Goal: Transaction & Acquisition: Purchase product/service

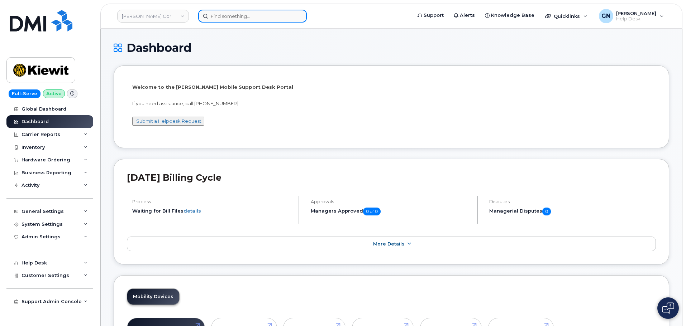
click at [219, 22] on input at bounding box center [252, 16] width 109 height 13
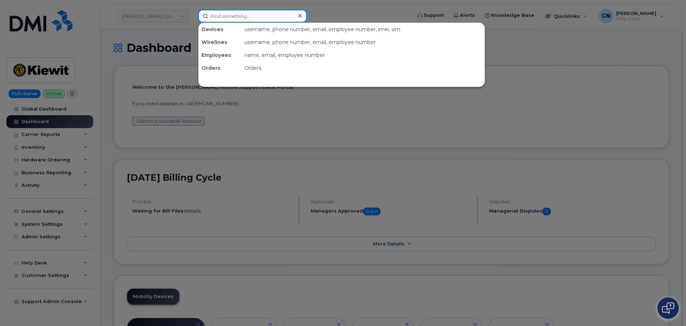
paste input "2147085728"
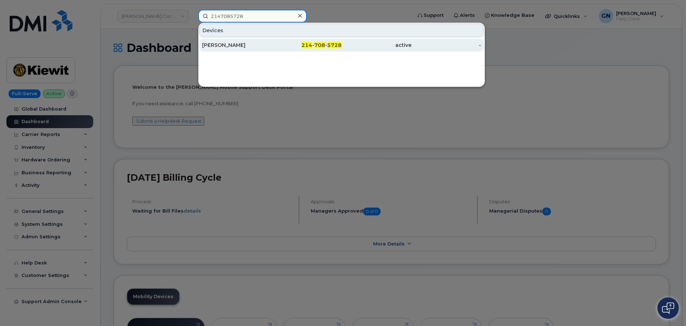
type input "2147085728"
click at [272, 51] on div "[PERSON_NAME]" at bounding box center [307, 45] width 70 height 13
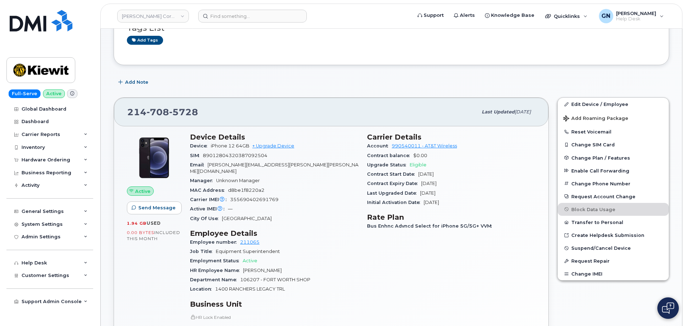
scroll to position [108, 0]
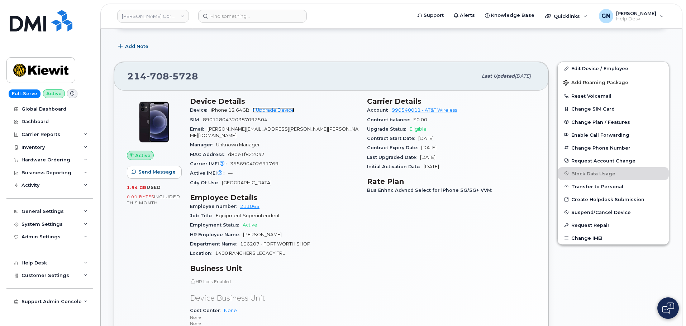
drag, startPoint x: 287, startPoint y: 113, endPoint x: 290, endPoint y: 117, distance: 5.4
click at [287, 113] on link "+ Upgrade Device" at bounding box center [273, 110] width 42 height 5
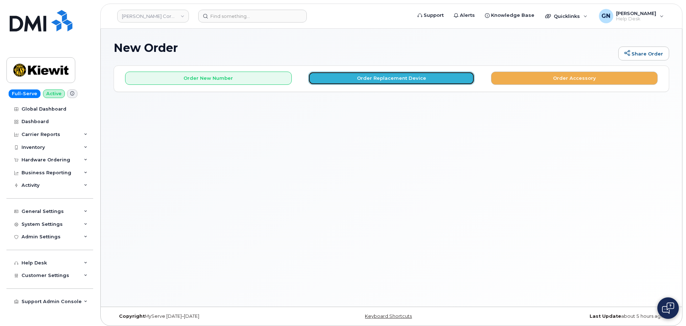
click at [330, 82] on button "Order Replacement Device" at bounding box center [391, 78] width 167 height 13
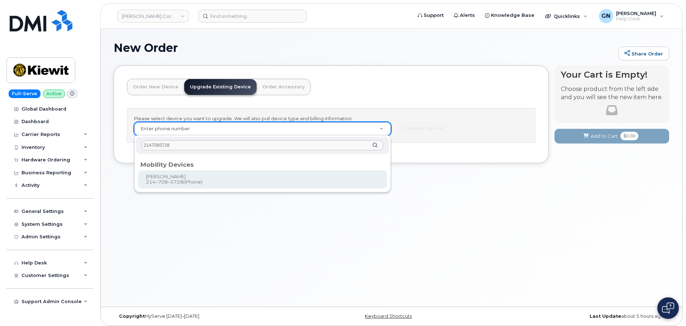
type input "2147085728"
type input "1119240"
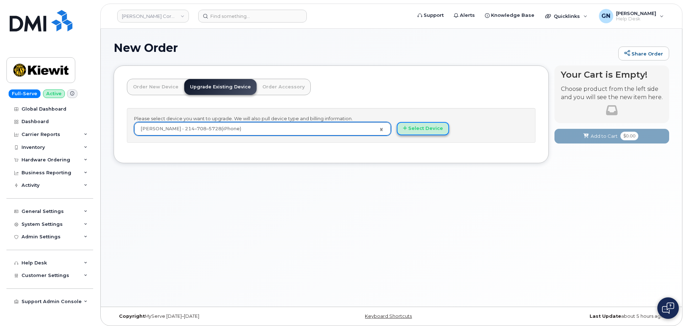
click at [444, 133] on button "Select Device" at bounding box center [423, 128] width 52 height 13
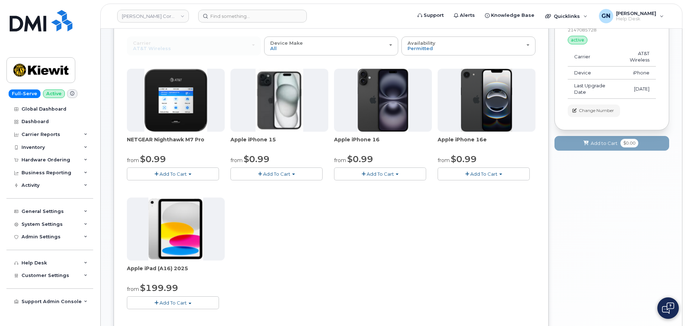
scroll to position [108, 0]
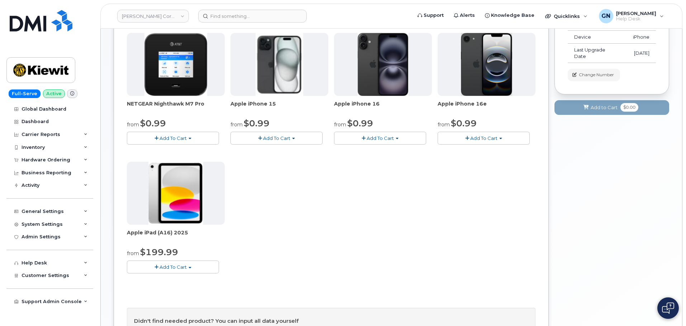
click at [271, 139] on span "Add To Cart" at bounding box center [276, 138] width 27 height 6
click at [276, 154] on link "$0.99 - 2 Year Upgrade (128GB)" at bounding box center [277, 151] width 90 height 9
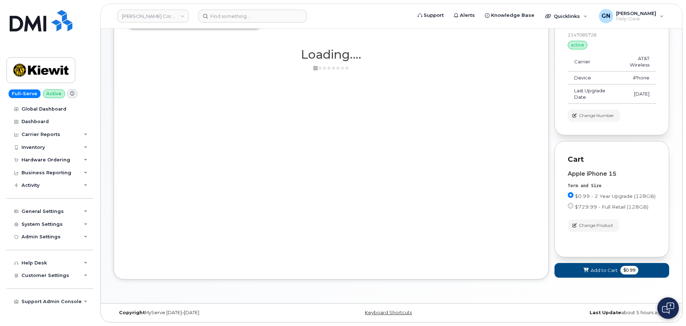
scroll to position [67, 0]
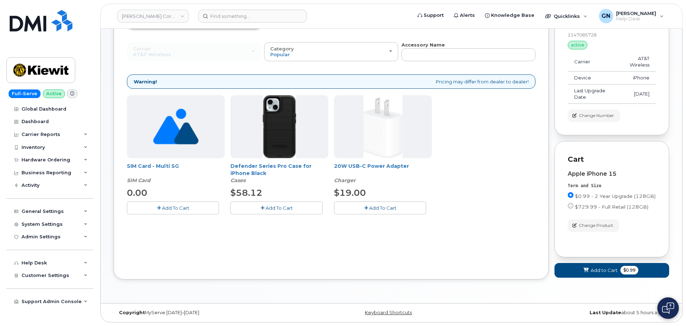
click at [283, 210] on span "Add To Cart" at bounding box center [279, 208] width 27 height 6
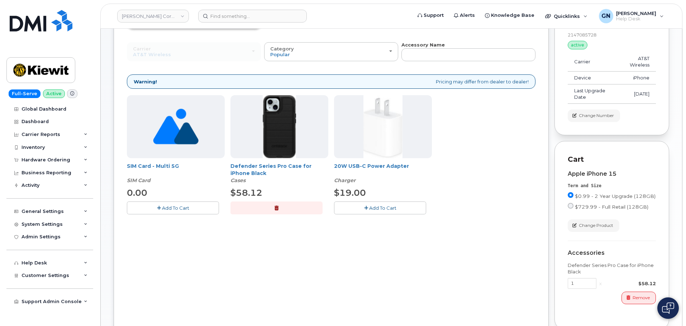
click at [363, 210] on button "Add To Cart" at bounding box center [380, 208] width 92 height 13
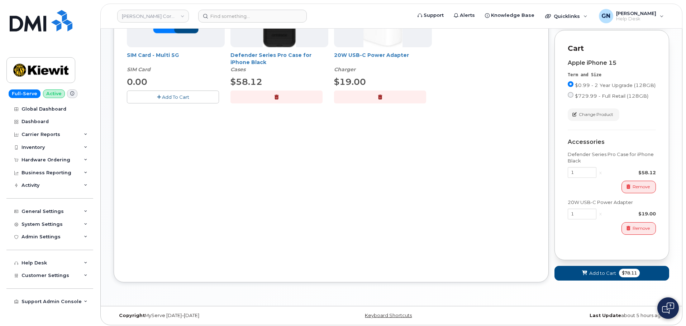
scroll to position [181, 0]
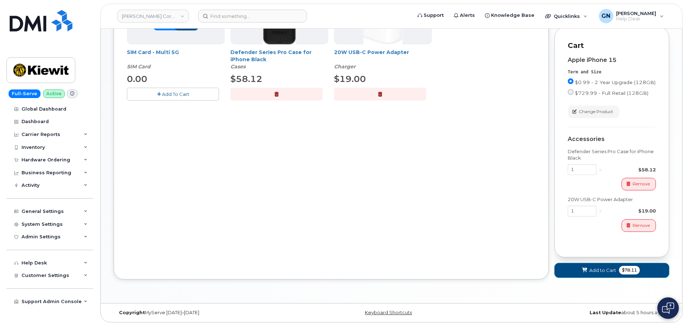
click at [578, 270] on button "Add to Cart $78.11" at bounding box center [611, 270] width 115 height 15
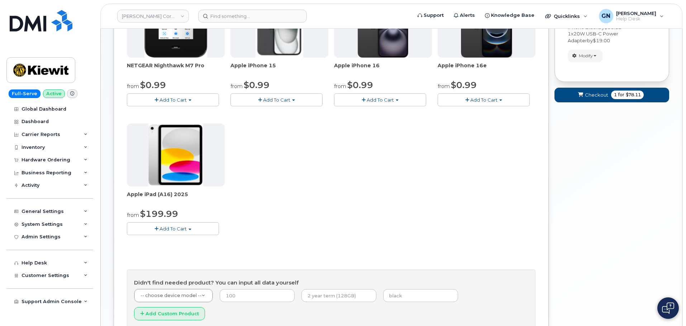
scroll to position [58, 0]
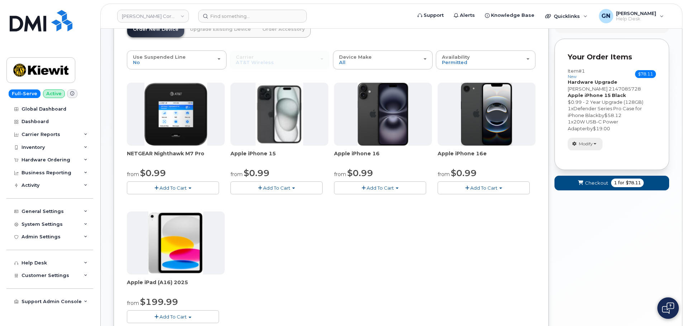
click at [589, 145] on span "Modify" at bounding box center [586, 144] width 14 height 6
click at [589, 158] on link "change" at bounding box center [602, 155] width 68 height 9
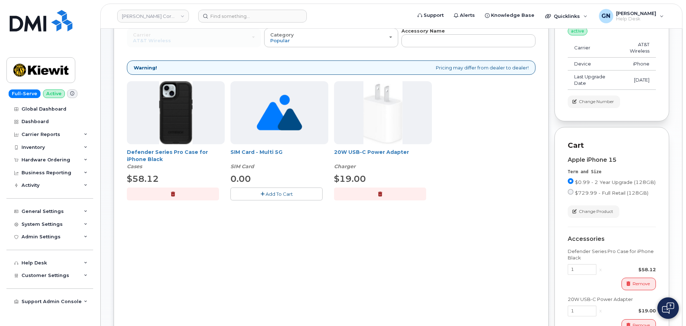
scroll to position [94, 0]
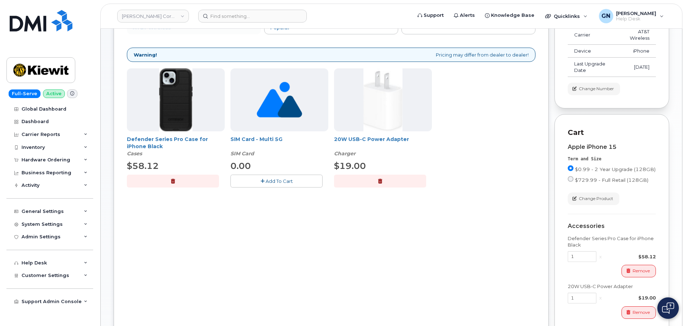
click at [377, 183] on button "button" at bounding box center [380, 181] width 92 height 13
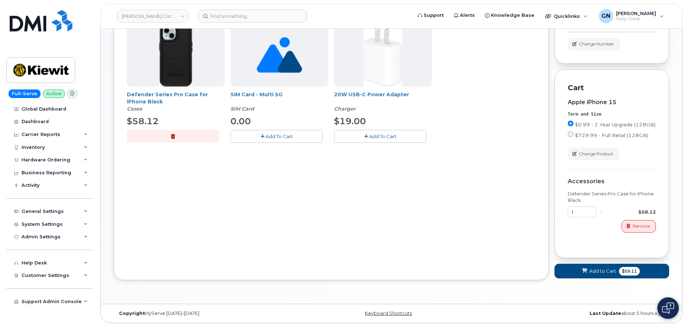
scroll to position [139, 0]
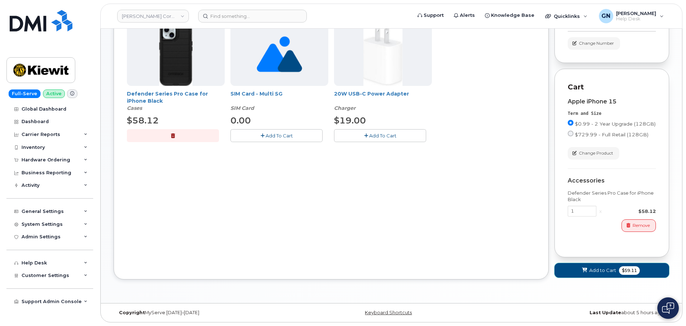
click at [594, 272] on span "Add to Cart" at bounding box center [602, 270] width 27 height 7
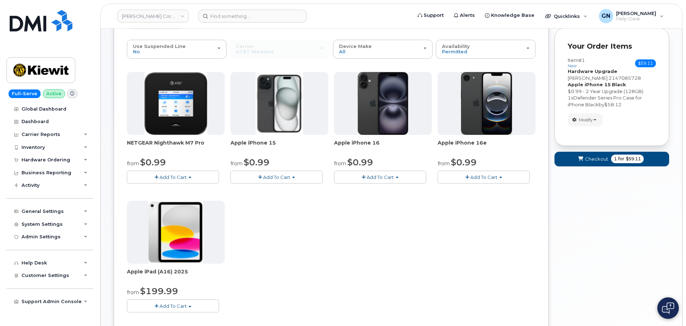
scroll to position [72, 0]
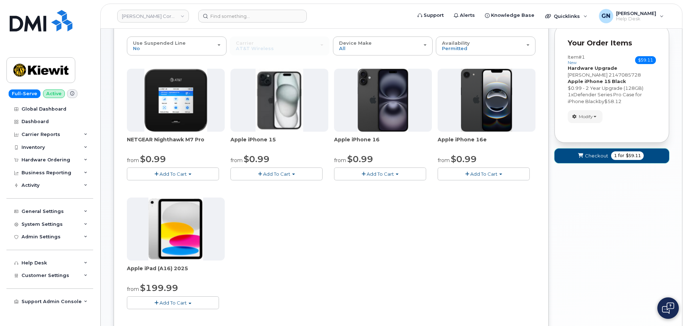
click at [587, 157] on span "Checkout" at bounding box center [596, 156] width 23 height 7
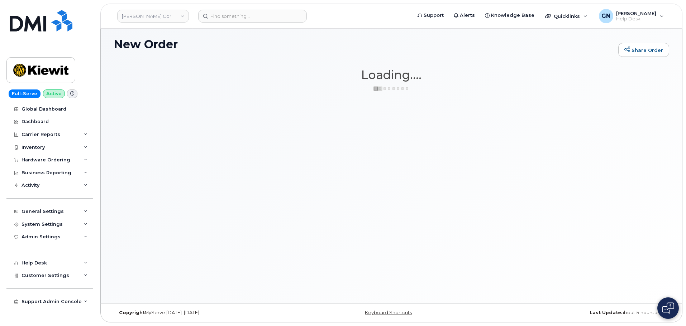
scroll to position [4, 0]
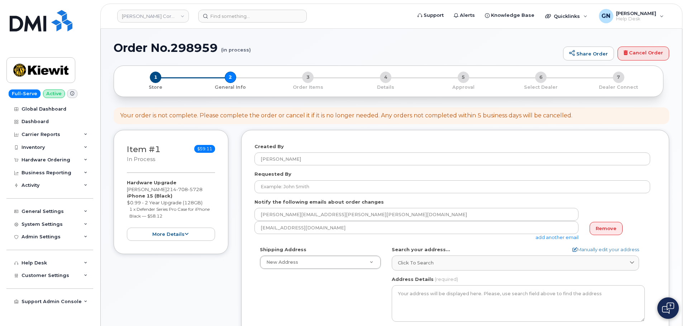
select select
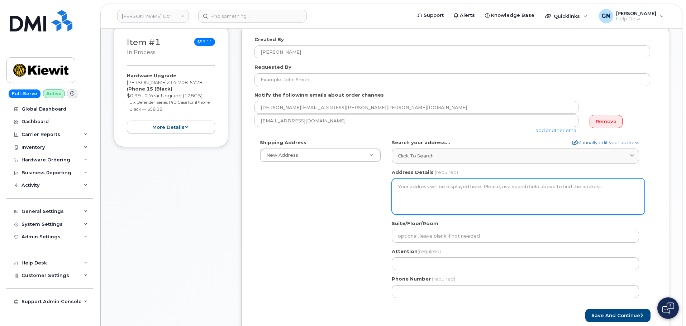
scroll to position [108, 0]
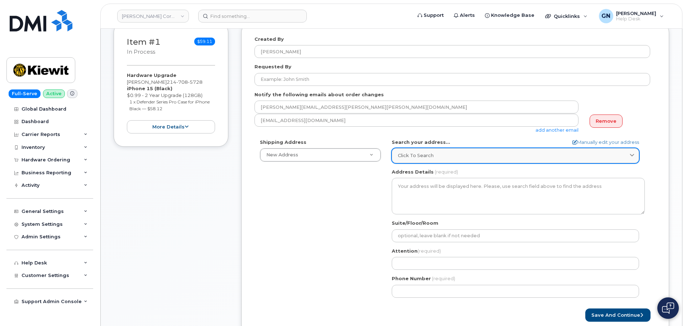
click at [434, 159] on div "Click to search" at bounding box center [515, 155] width 235 height 7
paste input "1400 Ranchers Legacy Trl Fort wort TX 76126"
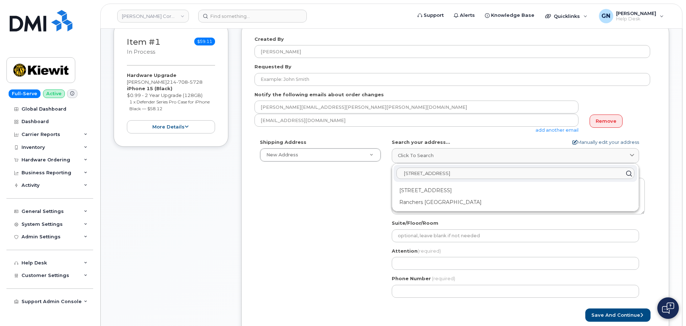
type input "1400 Ranchers Legacy Trl Fort wort TX 76126"
click at [598, 143] on link "Manually edit your address" at bounding box center [605, 142] width 67 height 7
select select
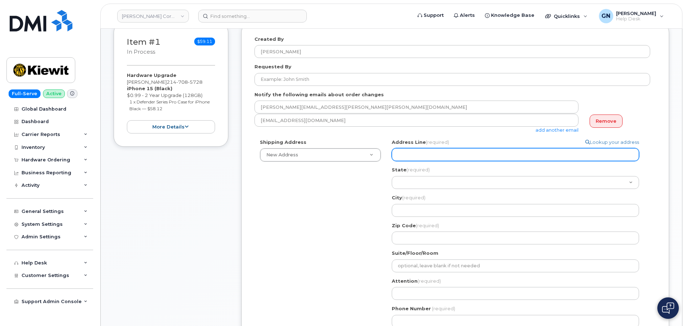
click at [428, 155] on input "Address Line (required)" at bounding box center [515, 154] width 247 height 13
paste input "1400 Ranchers Legacy Trl"
select select
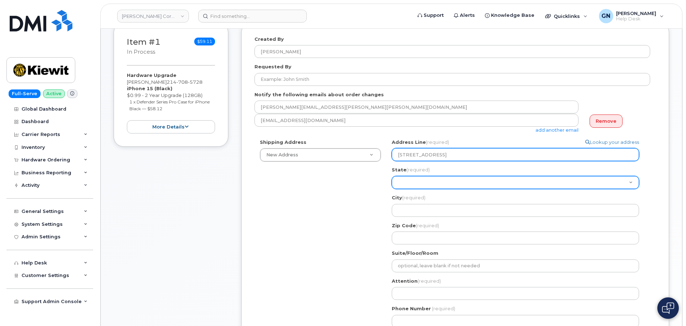
type input "1400 Ranchers Legacy Trl"
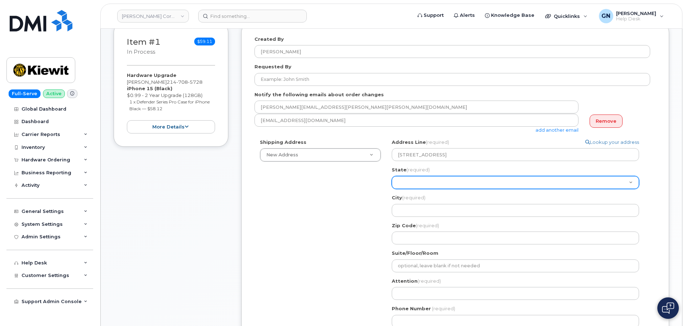
click at [404, 182] on select "Alabama Alaska American Samoa Arizona Arkansas California Colorado Connecticut …" at bounding box center [515, 182] width 247 height 13
select select "TX"
click at [392, 176] on select "Alabama Alaska American Samoa Arizona Arkansas California Colorado Connecticut …" at bounding box center [515, 182] width 247 height 13
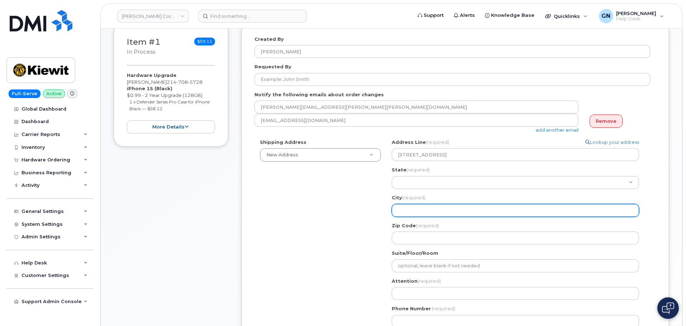
click at [413, 207] on input "City (required)" at bounding box center [515, 210] width 247 height 13
paste input "Fort wort"
select select
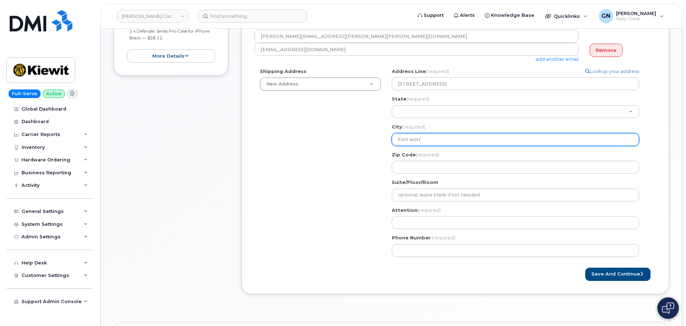
scroll to position [179, 0]
type input "Fort wort"
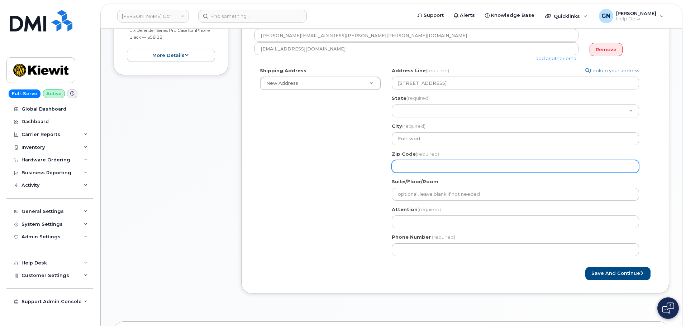
click at [414, 168] on input "Zip Code (required)" at bounding box center [515, 166] width 247 height 13
paste input "76126"
select select
type input "76126"
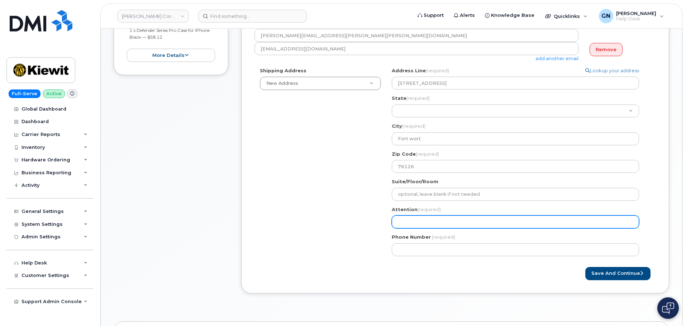
click at [414, 223] on input "Attention (required)" at bounding box center [515, 222] width 247 height 13
paste input "Bradley Gutz"
select select
type input "Bradley Gutz"
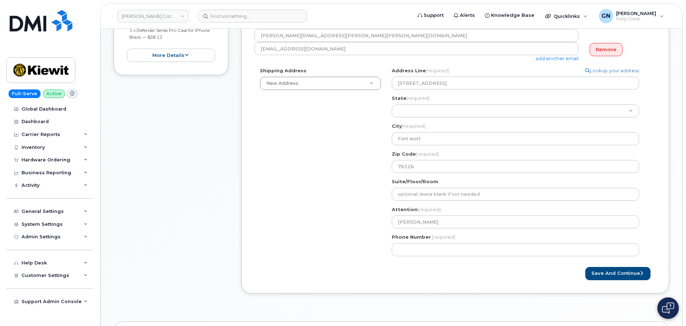
click at [359, 235] on div "Shipping Address New Address New Address 37979 County Road 1710 4412 farnam st …" at bounding box center [452, 164] width 396 height 195
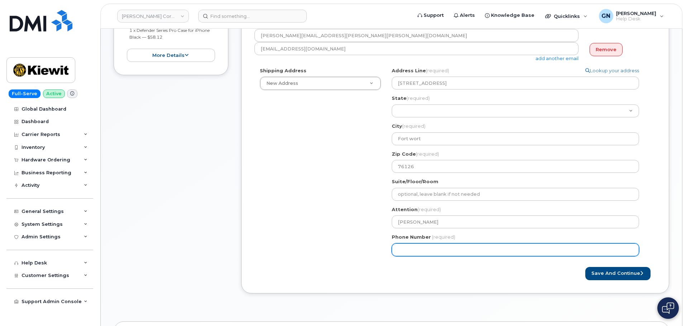
click at [460, 247] on input "Phone Number" at bounding box center [515, 250] width 247 height 13
paste input "2147085728"
select select
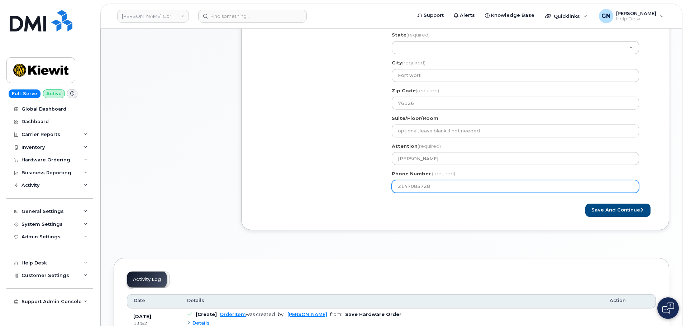
scroll to position [251, 0]
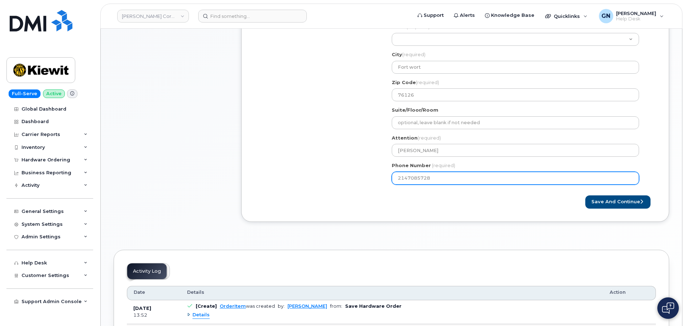
type input "2147085728"
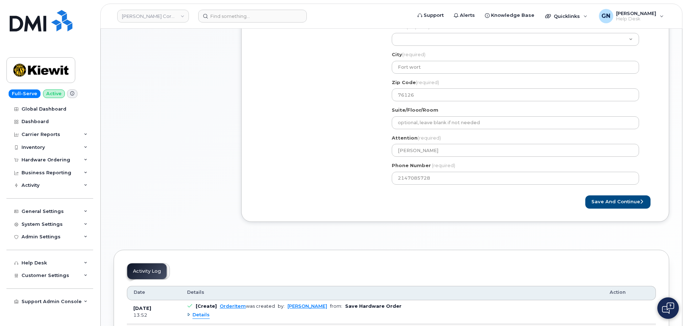
click at [533, 211] on div "Created By Geoffrey Newport Requested By Notify the following emails about orde…" at bounding box center [455, 50] width 428 height 343
click at [610, 205] on button "Save and Continue" at bounding box center [617, 202] width 65 height 13
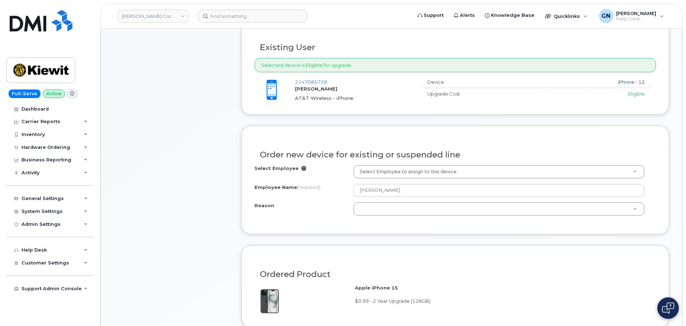
scroll to position [251, 0]
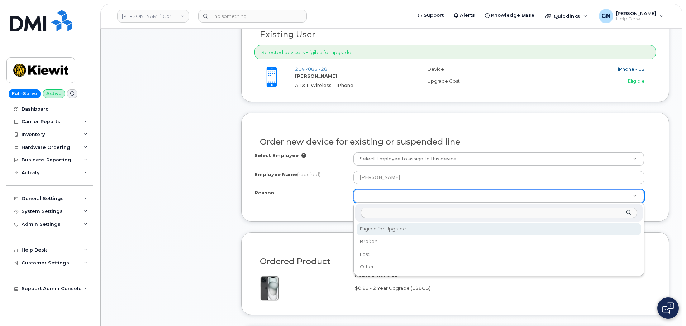
select select "eligible_for_upgrade"
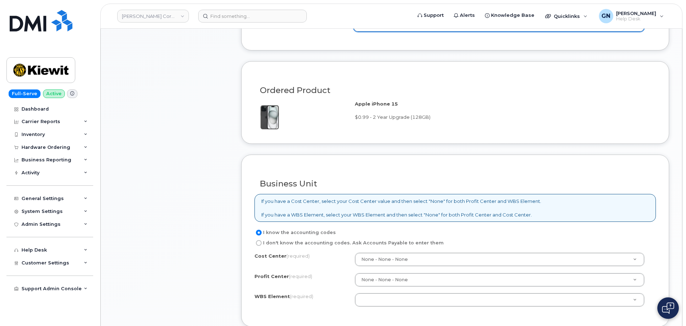
scroll to position [466, 0]
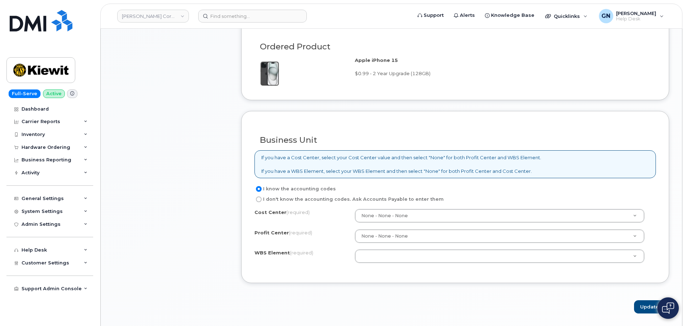
paste input "106207.1079"
type input "106207.1079"
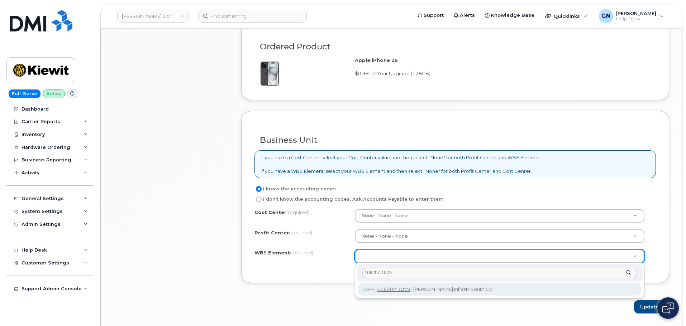
type input "106207.1079"
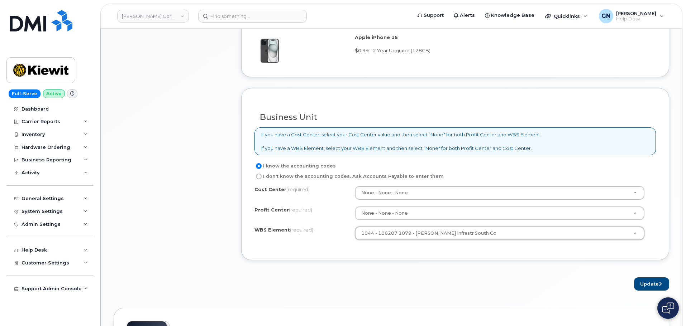
scroll to position [502, 0]
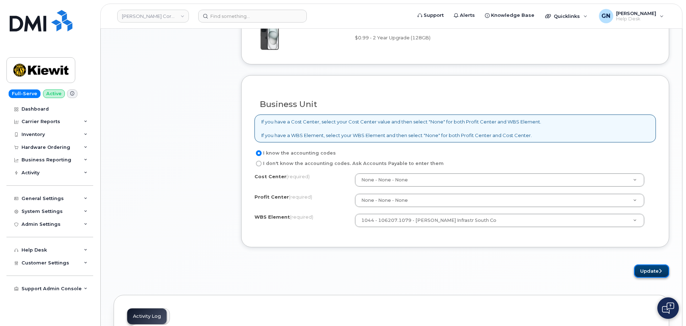
click at [663, 272] on button "Update" at bounding box center [651, 271] width 35 height 13
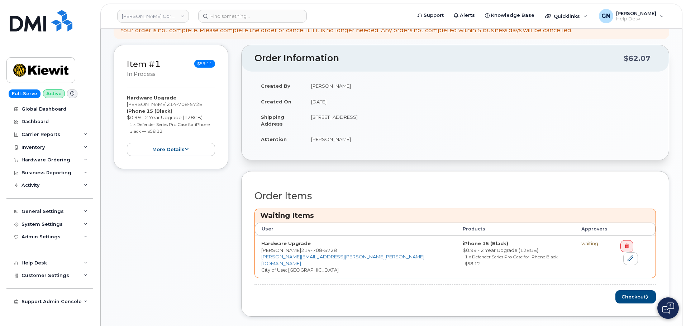
scroll to position [143, 0]
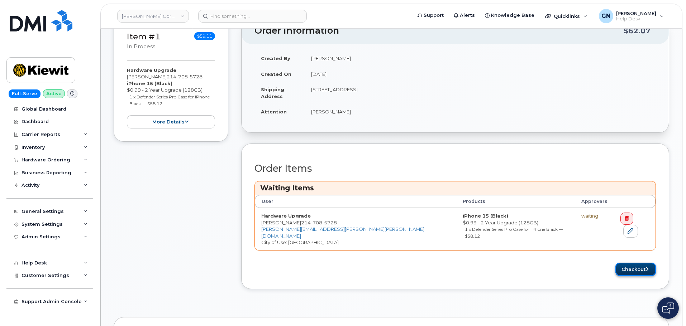
click at [627, 266] on button "Checkout" at bounding box center [635, 269] width 40 height 13
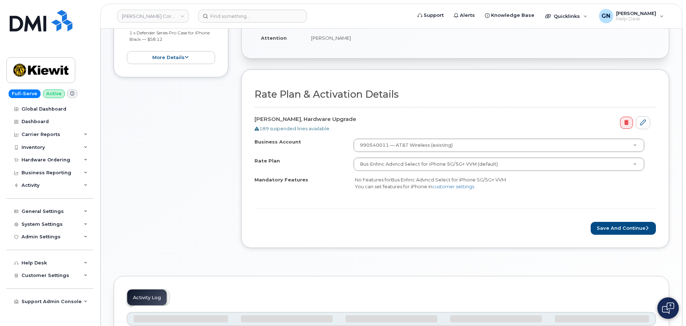
scroll to position [179, 0]
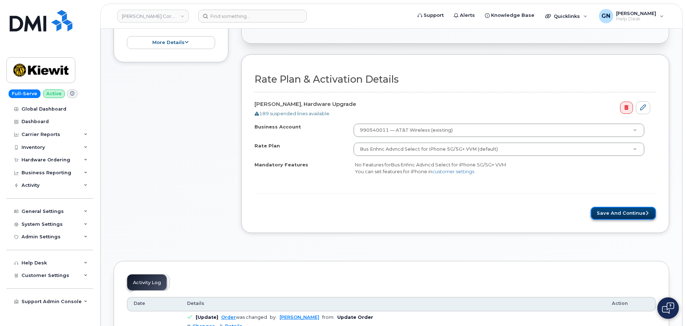
click at [632, 213] on button "Save and Continue" at bounding box center [623, 213] width 65 height 13
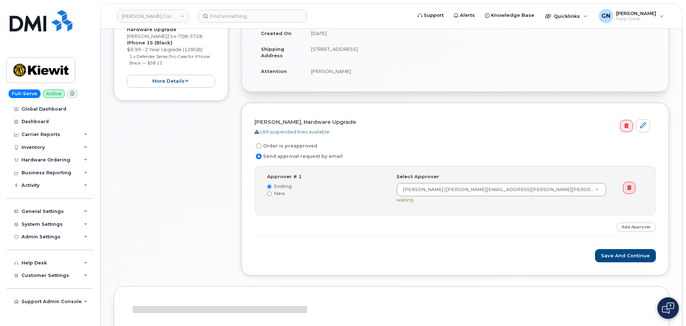
scroll to position [143, 0]
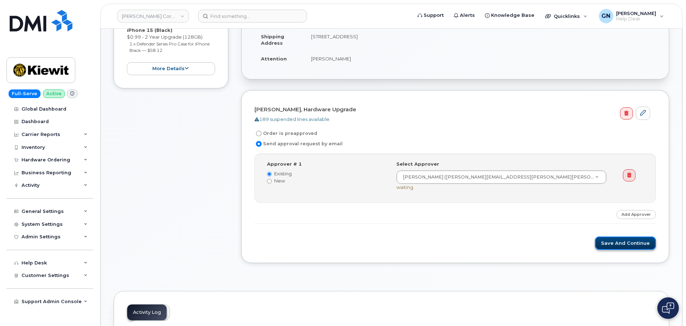
click at [617, 243] on button "Save and Continue" at bounding box center [625, 243] width 61 height 13
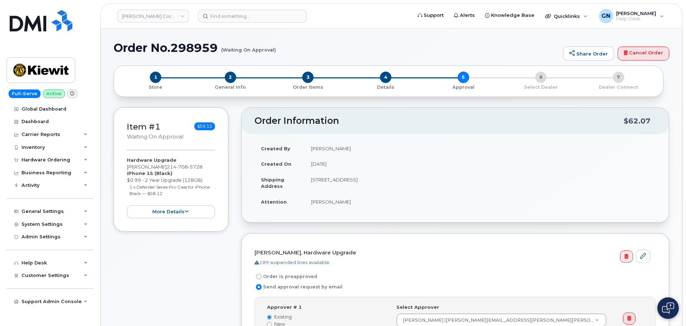
click at [138, 47] on h1 "Order No.298959 (Waiting On Approval)" at bounding box center [337, 48] width 446 height 13
drag, startPoint x: 138, startPoint y: 47, endPoint x: 182, endPoint y: 48, distance: 44.4
click at [183, 48] on h1 "Order No.298959 (Waiting On Approval)" at bounding box center [337, 48] width 446 height 13
copy h1 "Order No.298959"
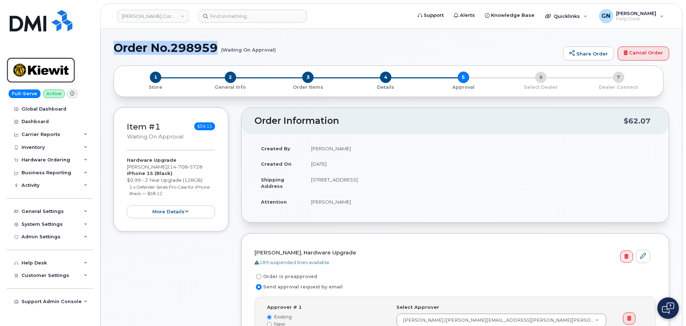
click at [61, 69] on img at bounding box center [40, 70] width 55 height 21
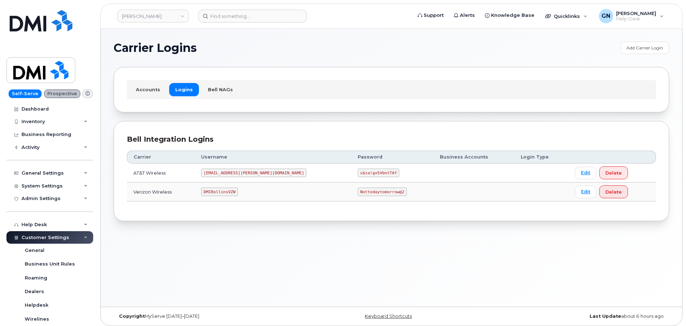
click at [231, 173] on code "[EMAIL_ADDRESS][PERSON_NAME][DOMAIN_NAME]" at bounding box center [253, 173] width 105 height 9
copy code "[EMAIL_ADDRESS][PERSON_NAME][DOMAIN_NAME]"
click at [358, 173] on code "u$za!gx5VbntTAf" at bounding box center [379, 173] width 42 height 9
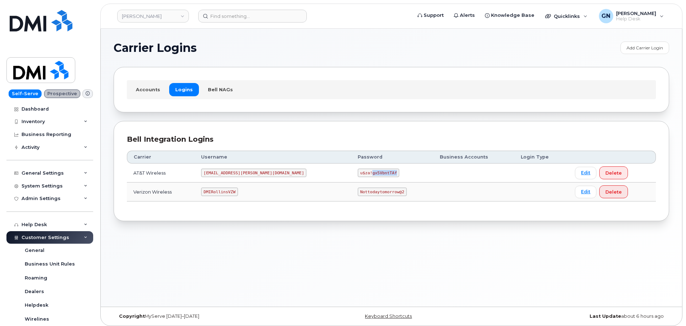
click at [358, 173] on code "u$za!gx5VbntTAf" at bounding box center [379, 173] width 42 height 9
copy code "u$za!gx5VbntTAf"
